Goal: Information Seeking & Learning: Learn about a topic

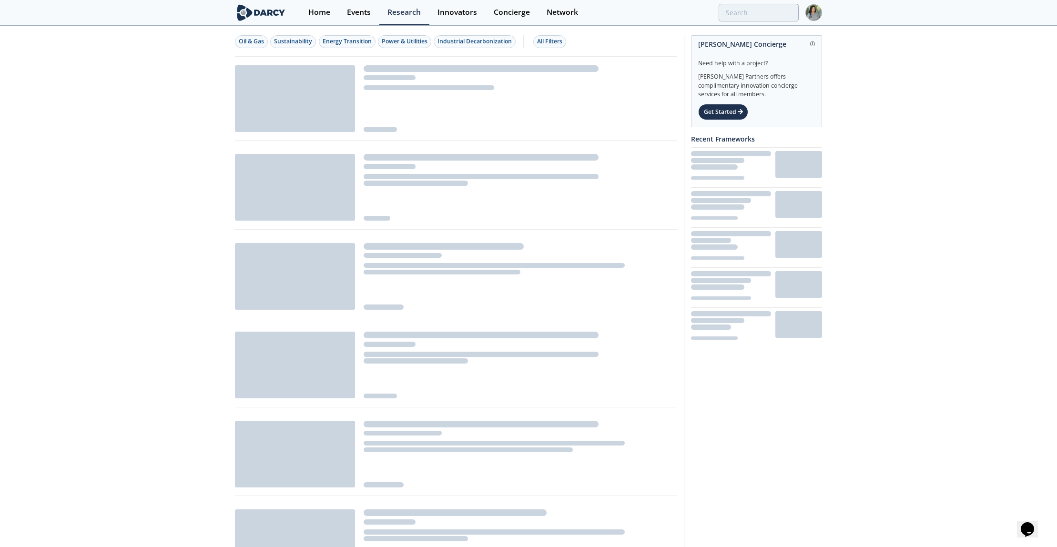
click at [776, 27] on div "Oil & Gas Sustainability Energy Transition Power & Utilities Industrial Decarbo…" at bounding box center [528, 484] width 587 height 914
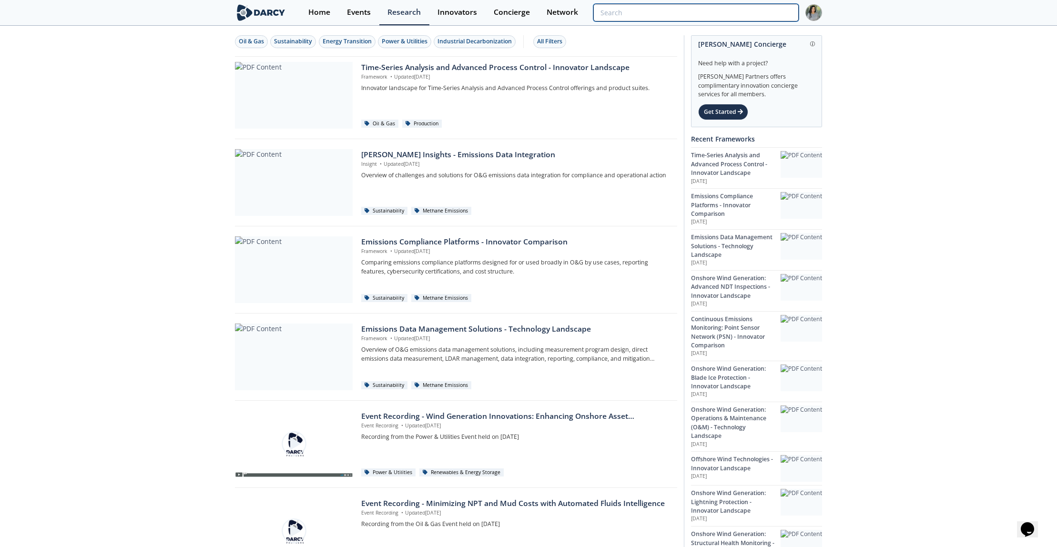
click at [754, 14] on input "search" at bounding box center [695, 13] width 205 height 18
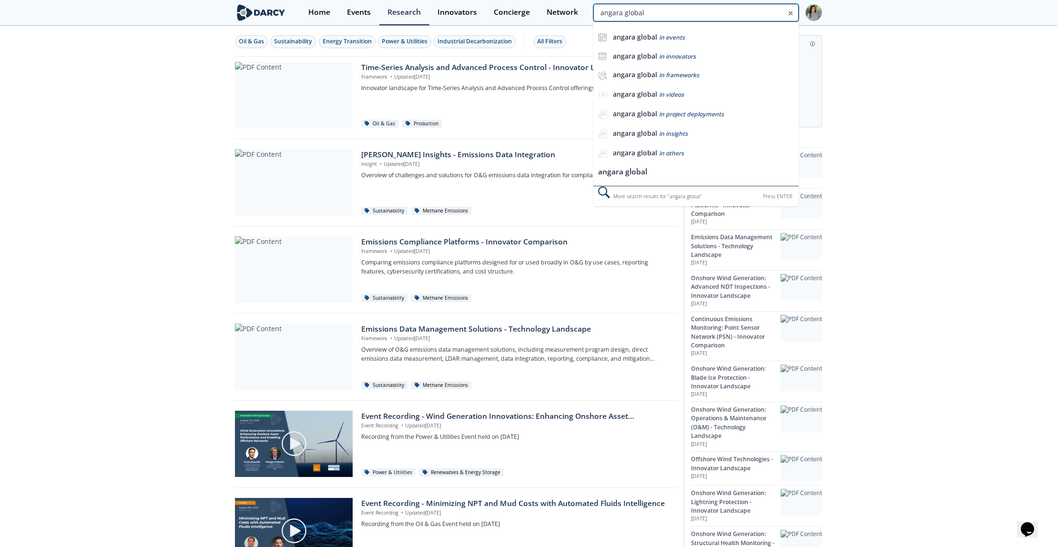
type input "angara global"
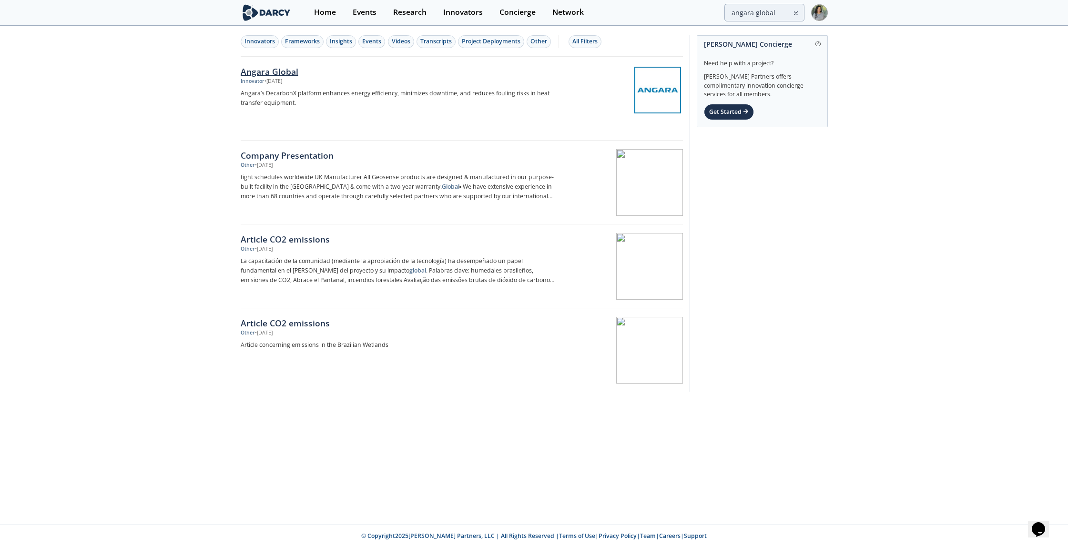
click at [244, 71] on div "Angara Global" at bounding box center [399, 71] width 316 height 12
